Goal: Task Accomplishment & Management: Manage account settings

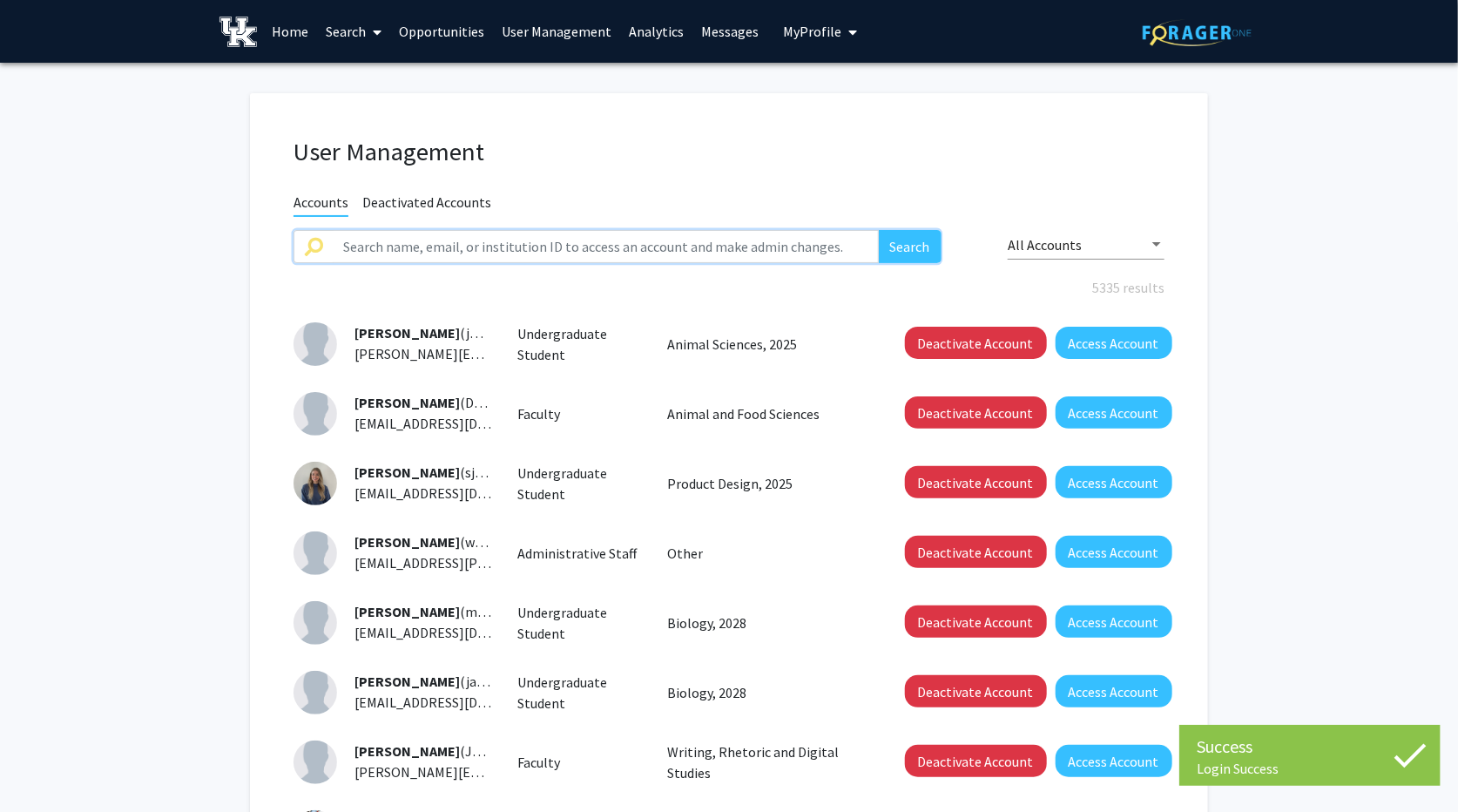
click at [551, 250] on input "text" at bounding box center [606, 246] width 546 height 33
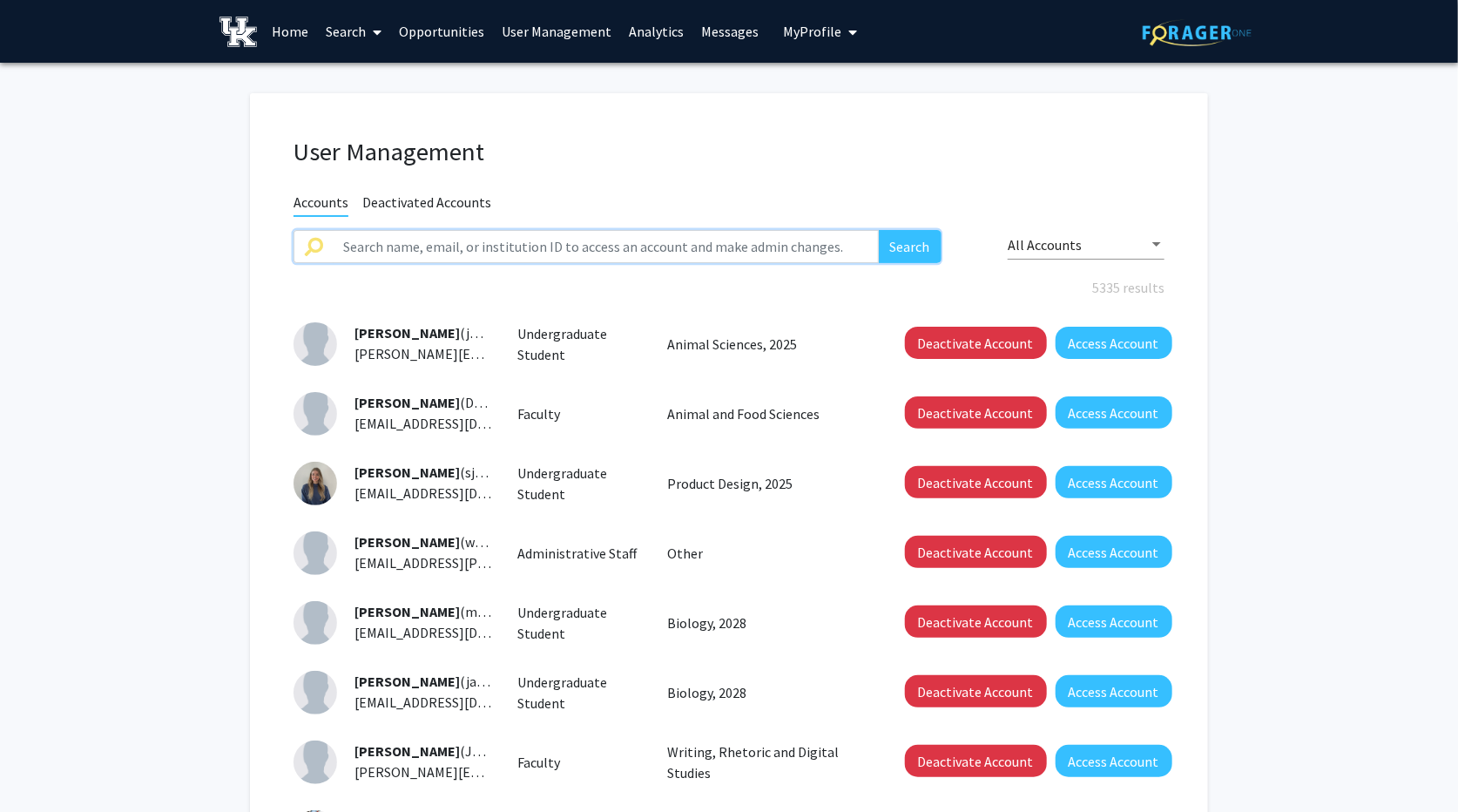
type input "mckenna"
click at [906, 245] on button "Search" at bounding box center [910, 246] width 63 height 33
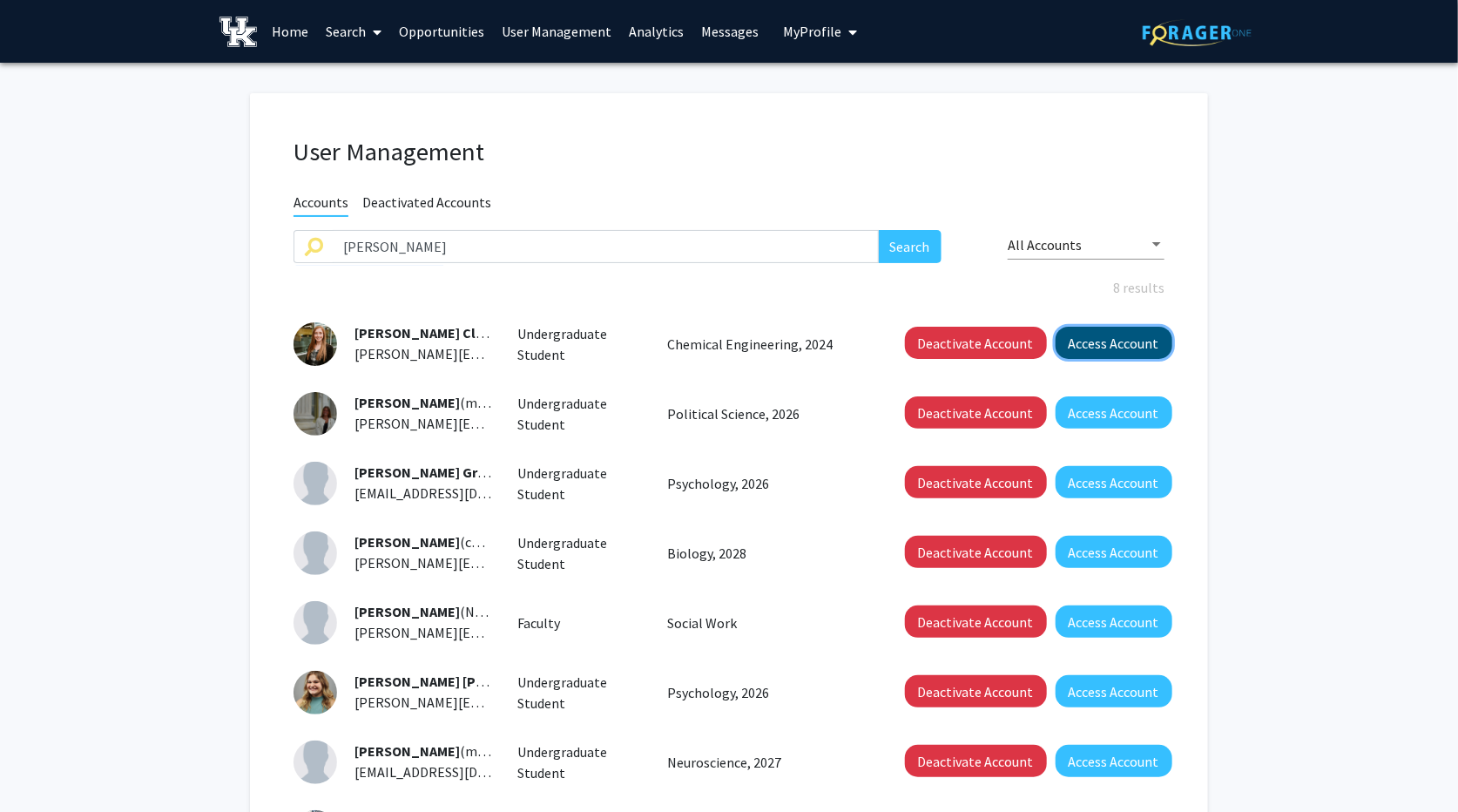
click at [1116, 342] on button "Access Account" at bounding box center [1113, 343] width 117 height 32
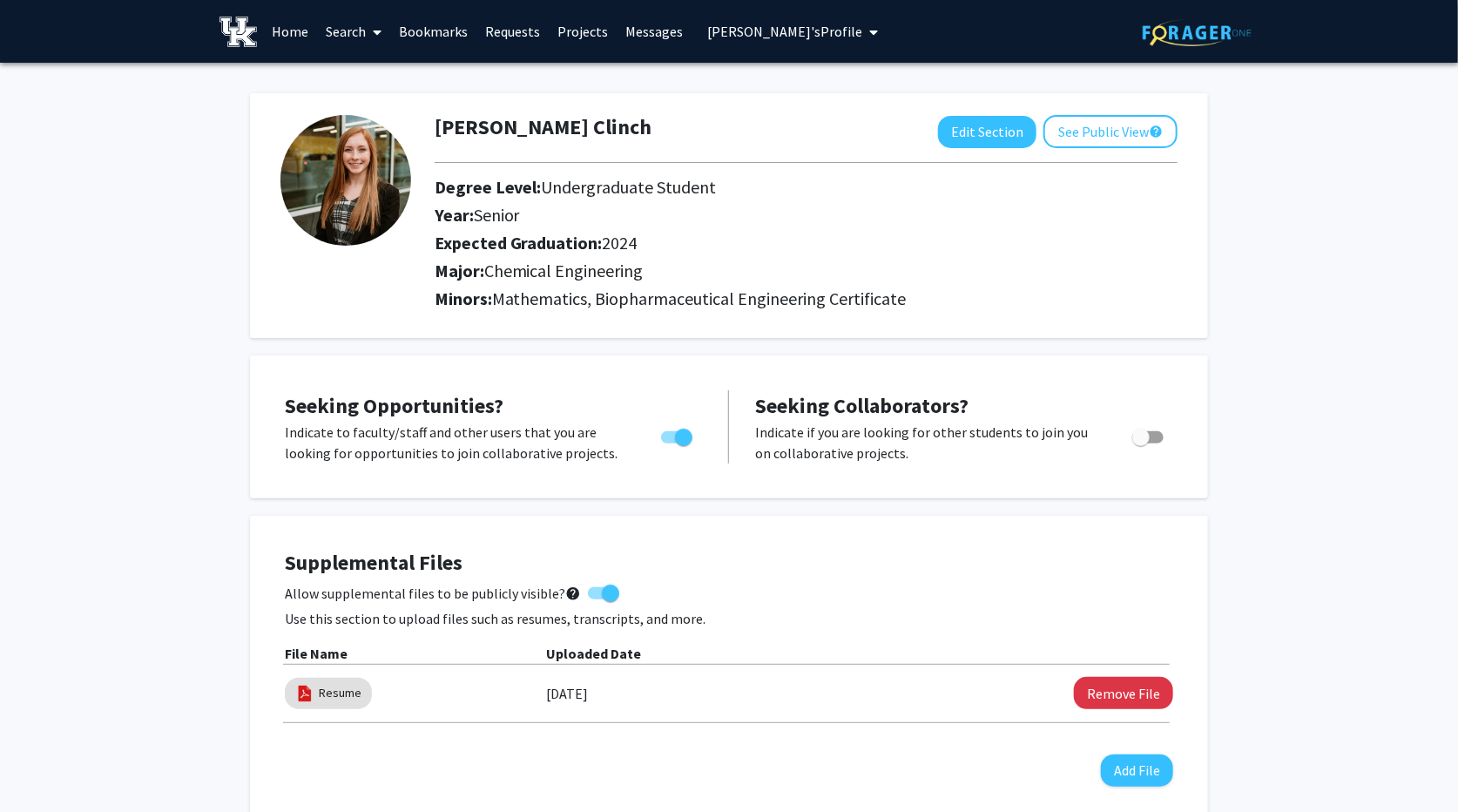
click at [861, 31] on button "McKenna Clinch's Profile" at bounding box center [793, 31] width 181 height 63
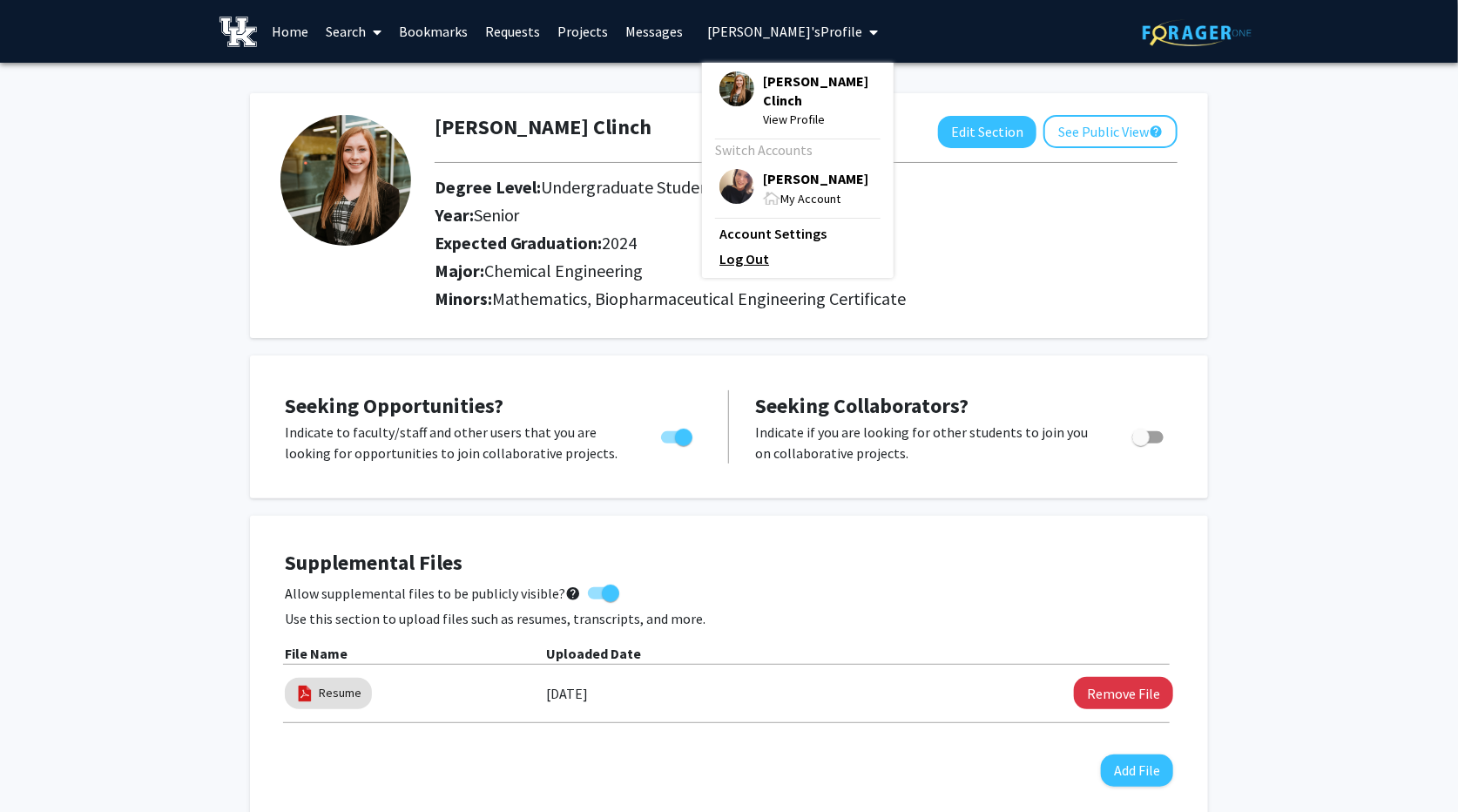
click at [758, 255] on link "Log Out" at bounding box center [797, 258] width 156 height 21
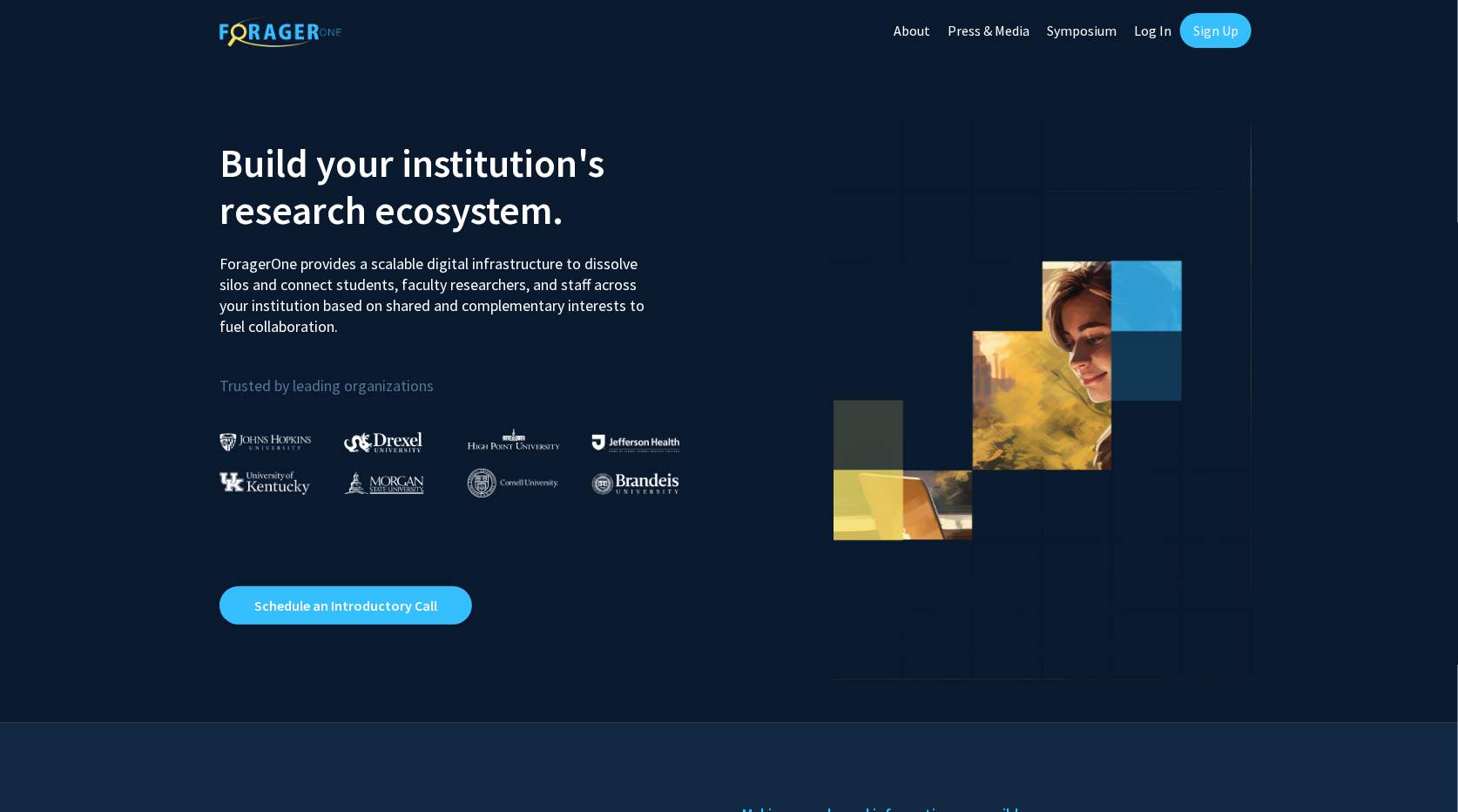
click at [1204, 40] on link "Sign Up" at bounding box center [1216, 30] width 72 height 35
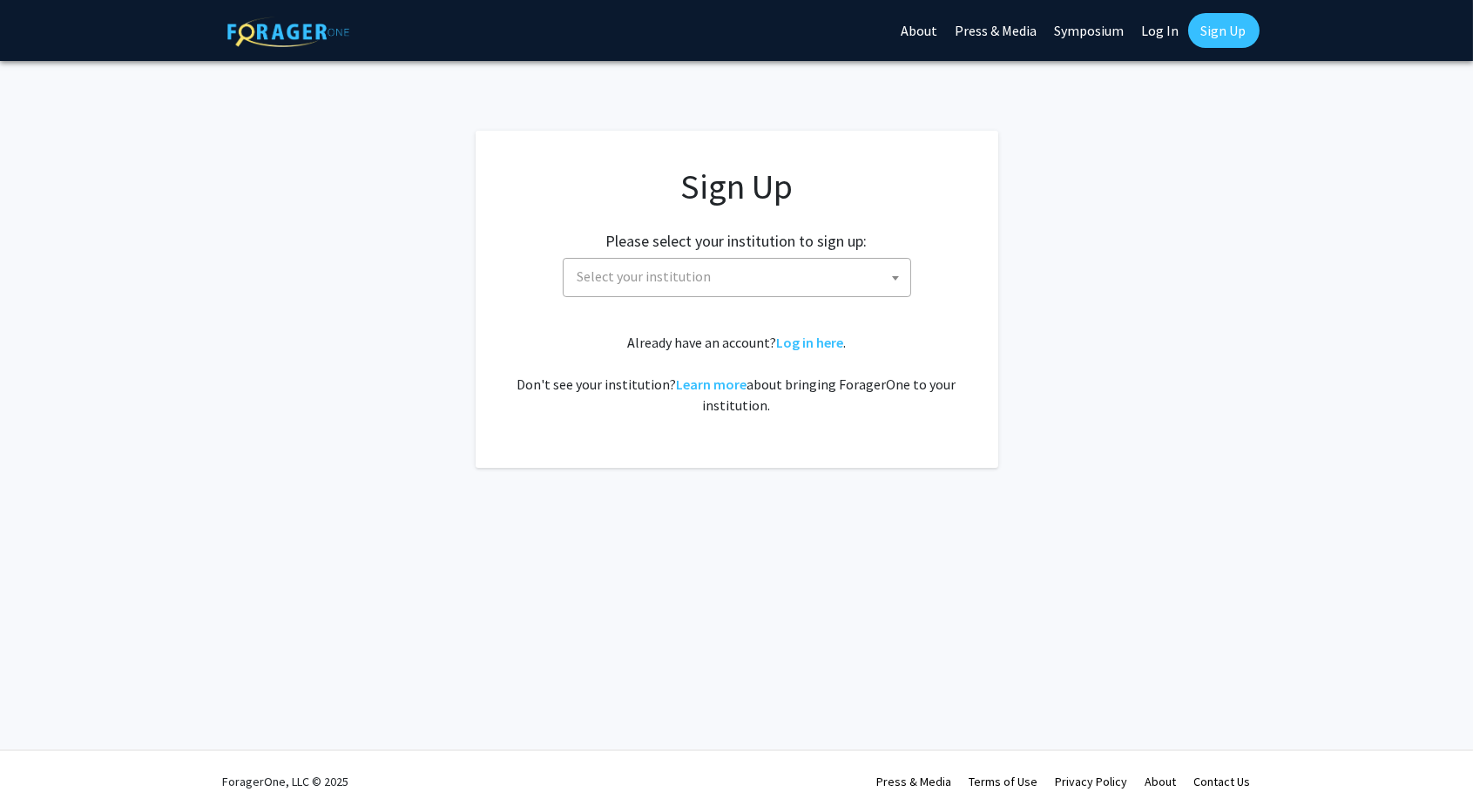
click at [841, 271] on span "Select your institution" at bounding box center [740, 277] width 340 height 36
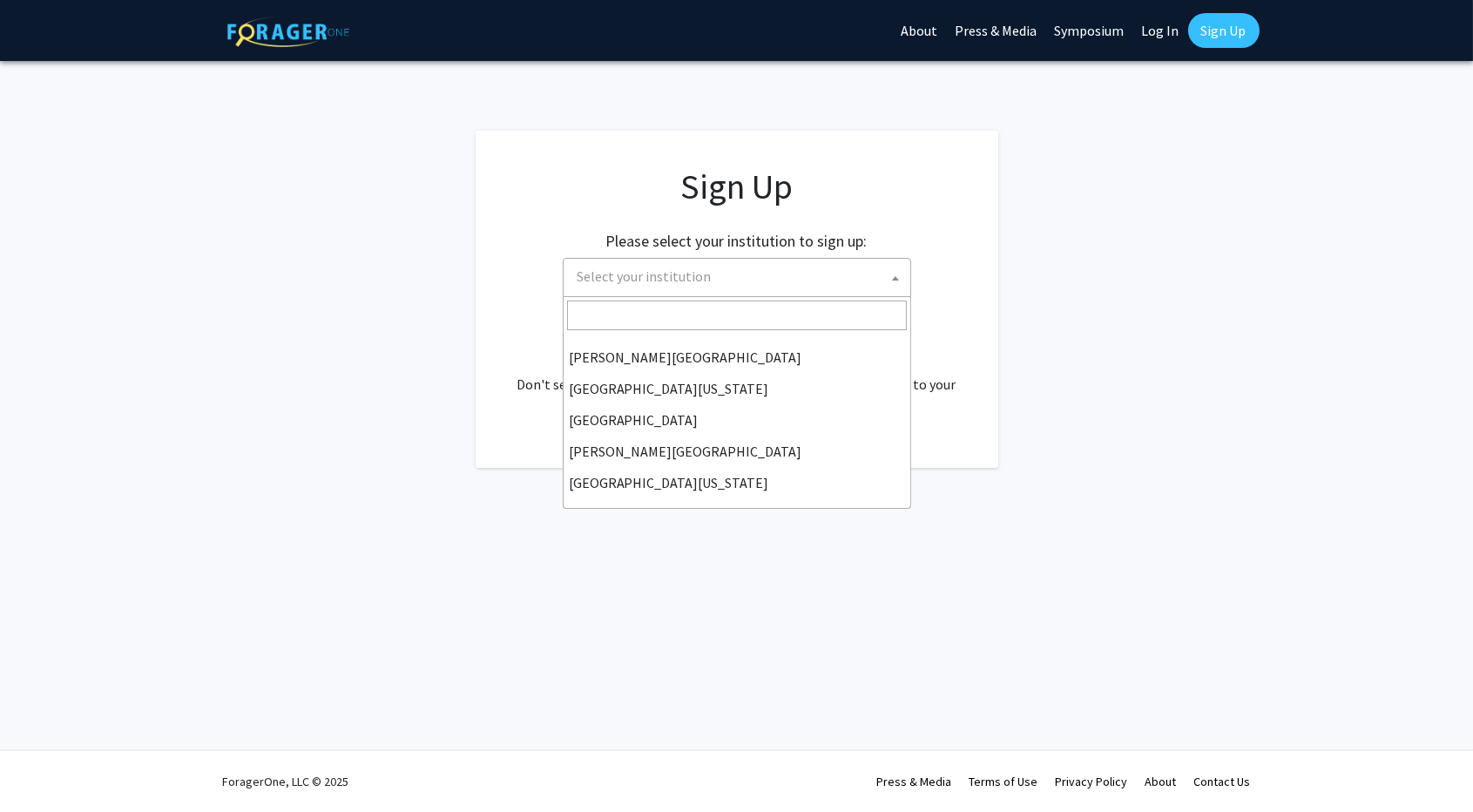
scroll to position [610, 0]
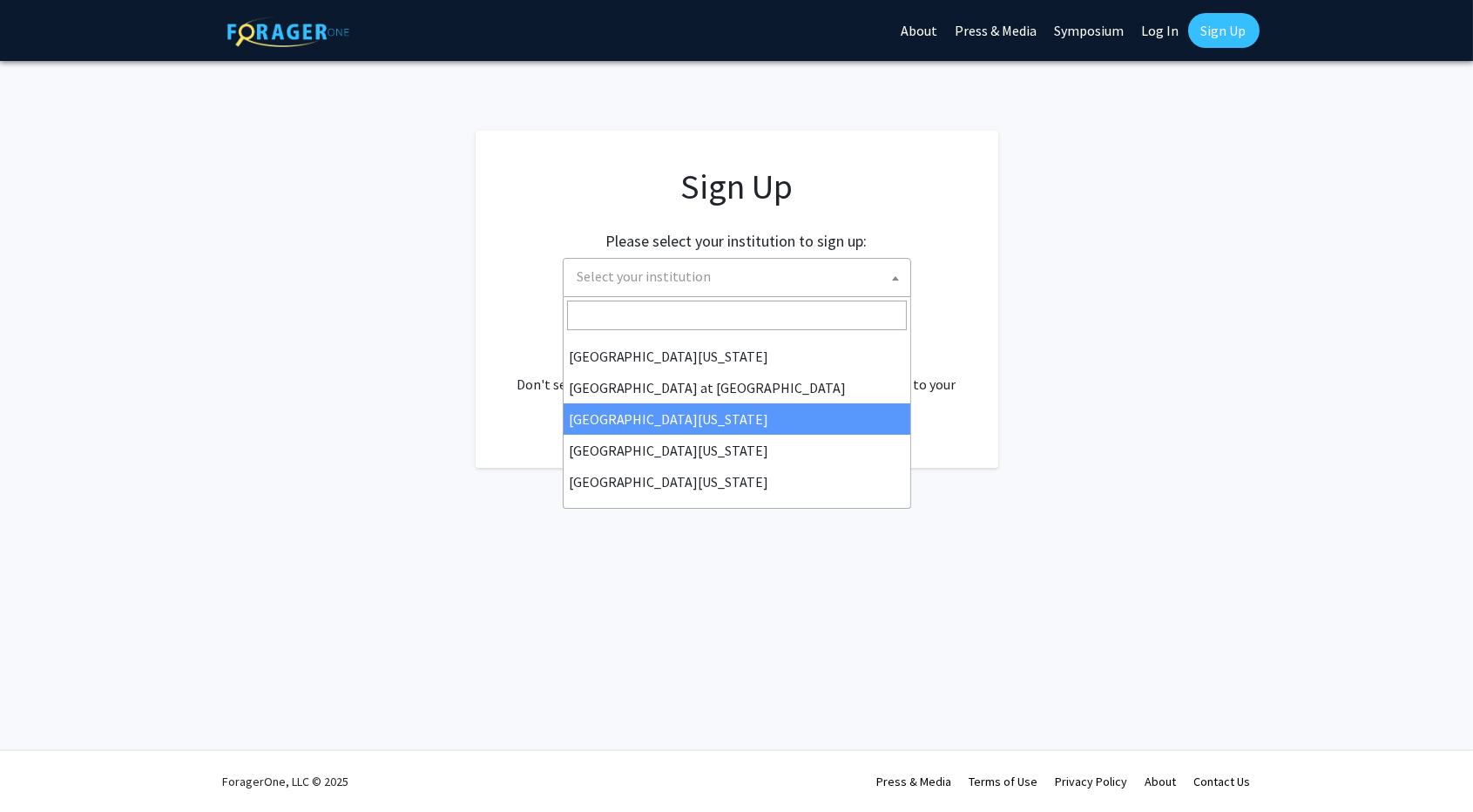
select select "13"
